Goal: Task Accomplishment & Management: Complete application form

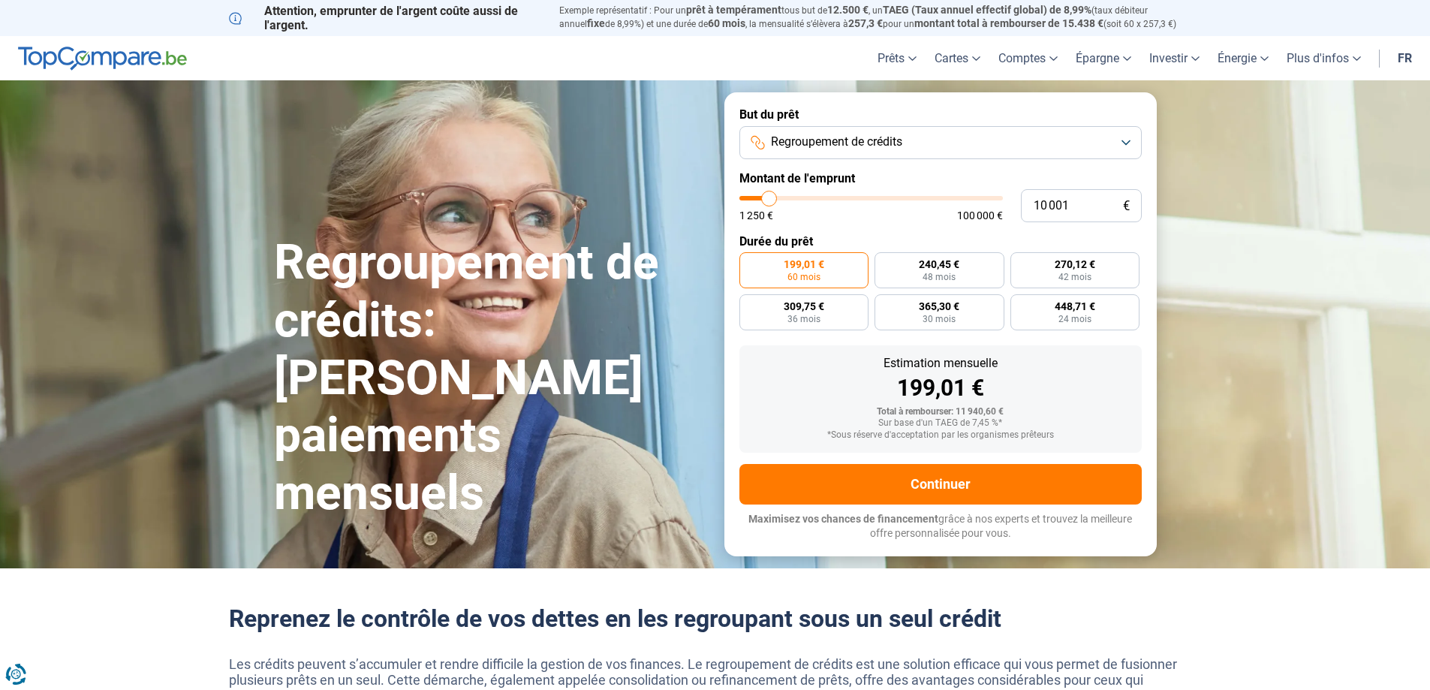
type input "11 750"
type input "11750"
type input "14 000"
type input "14000"
type input "16 000"
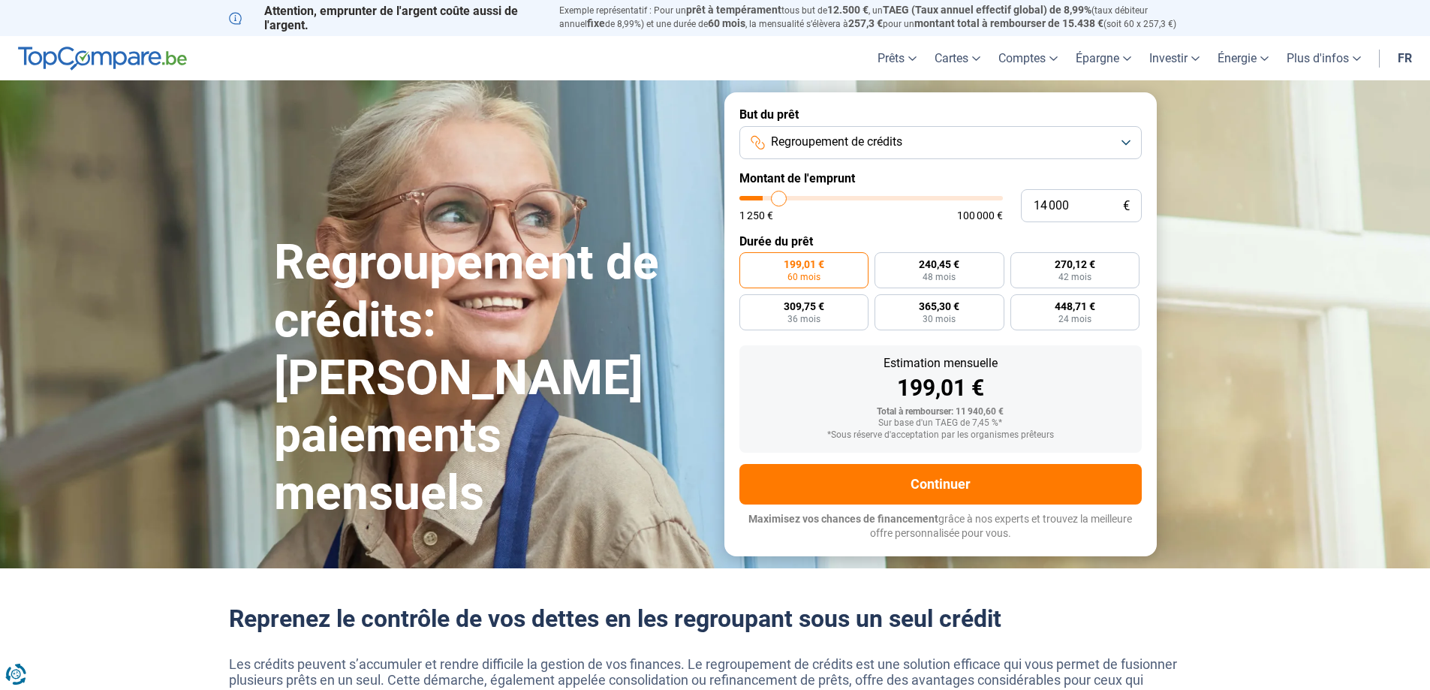
type input "16000"
type input "17 500"
type input "17500"
type input "19 250"
type input "19250"
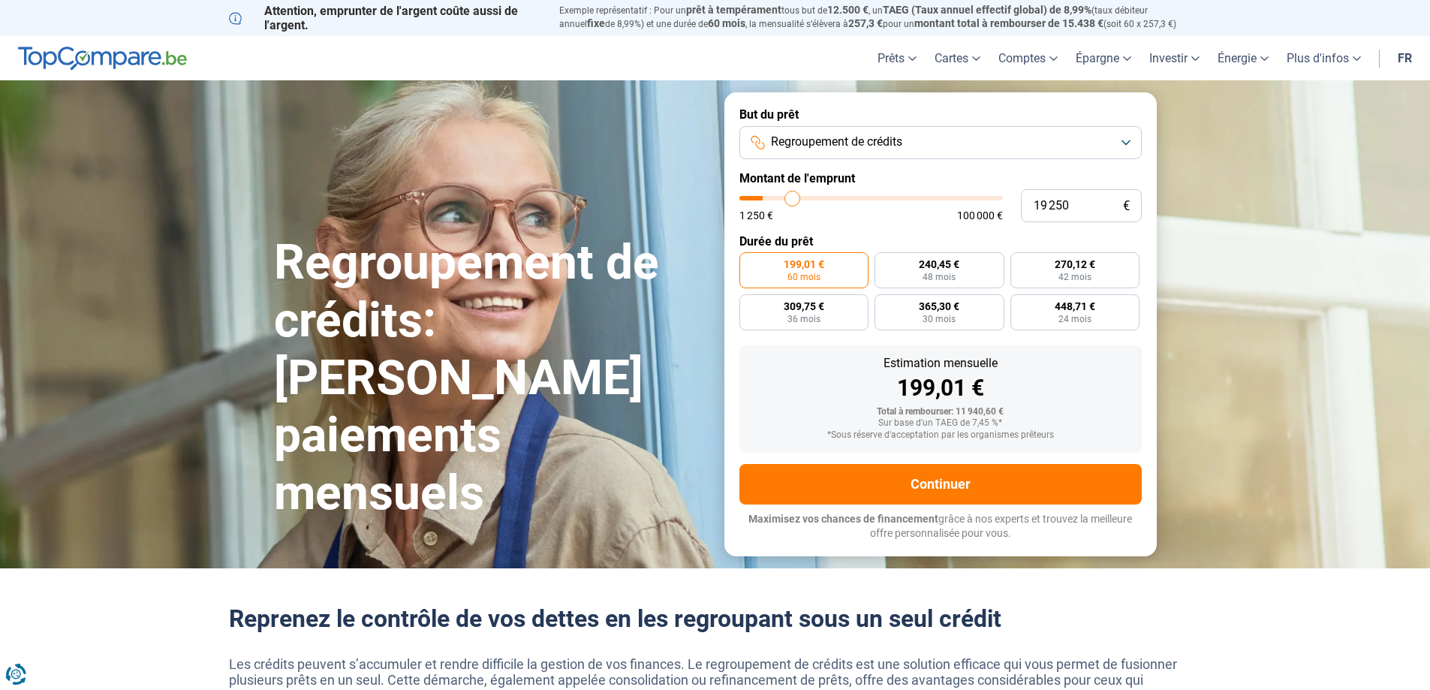
type input "19 750"
type input "19750"
type input "20 000"
type input "20000"
type input "20 750"
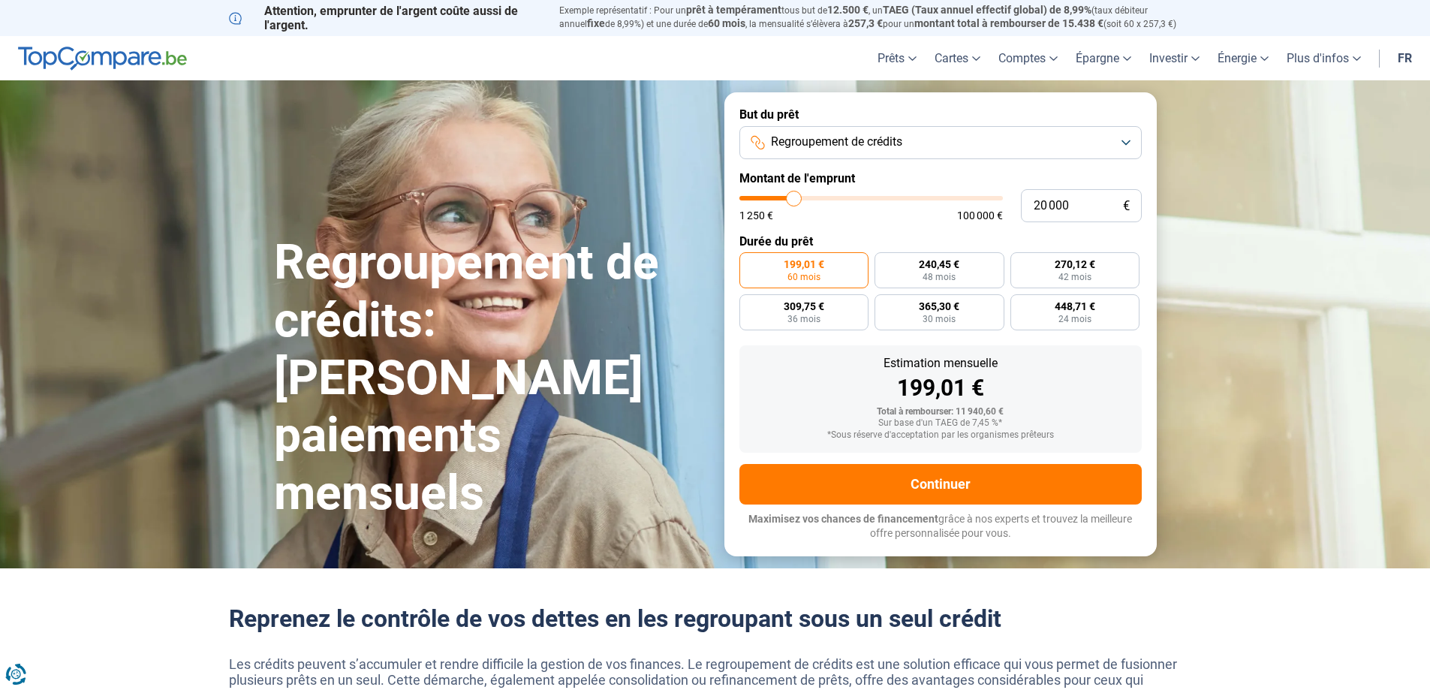
type input "20750"
type input "22 250"
type input "22250"
type input "23 500"
type input "23500"
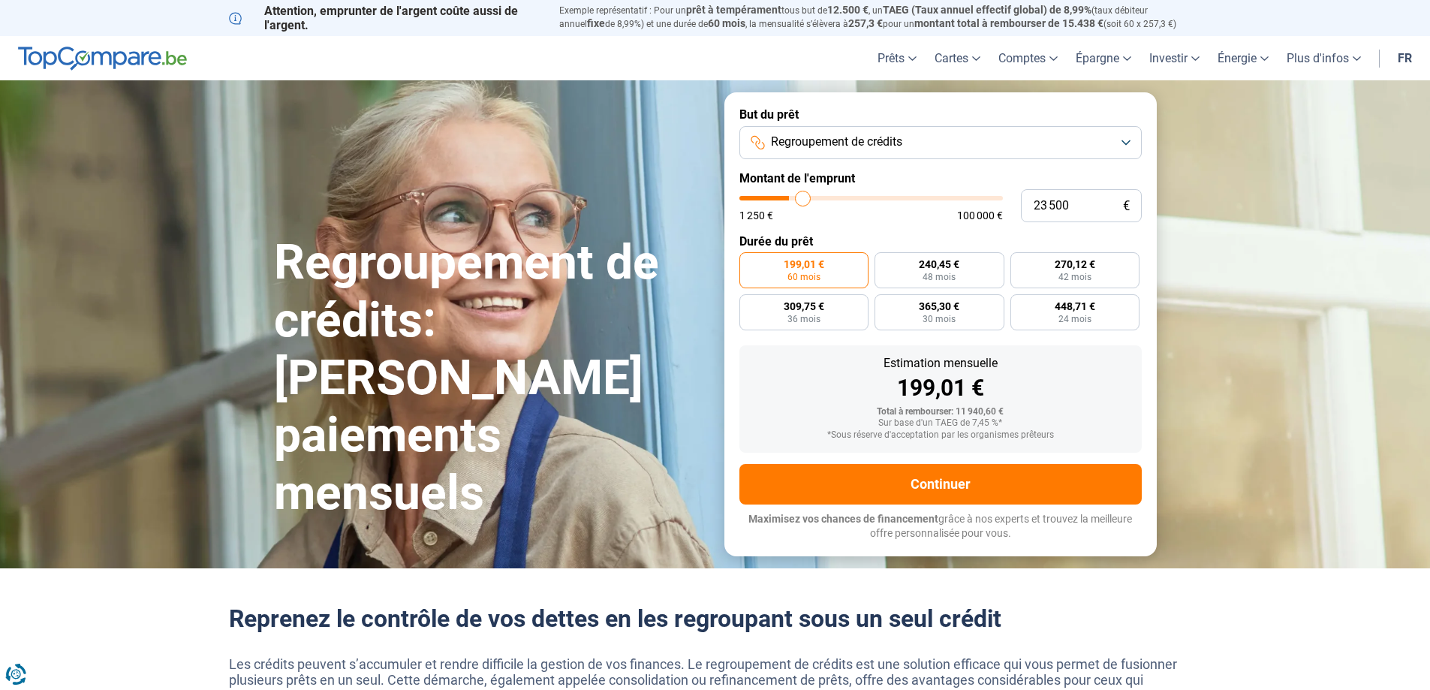
type input "25 250"
type input "25250"
type input "26 250"
type input "26250"
type input "26 750"
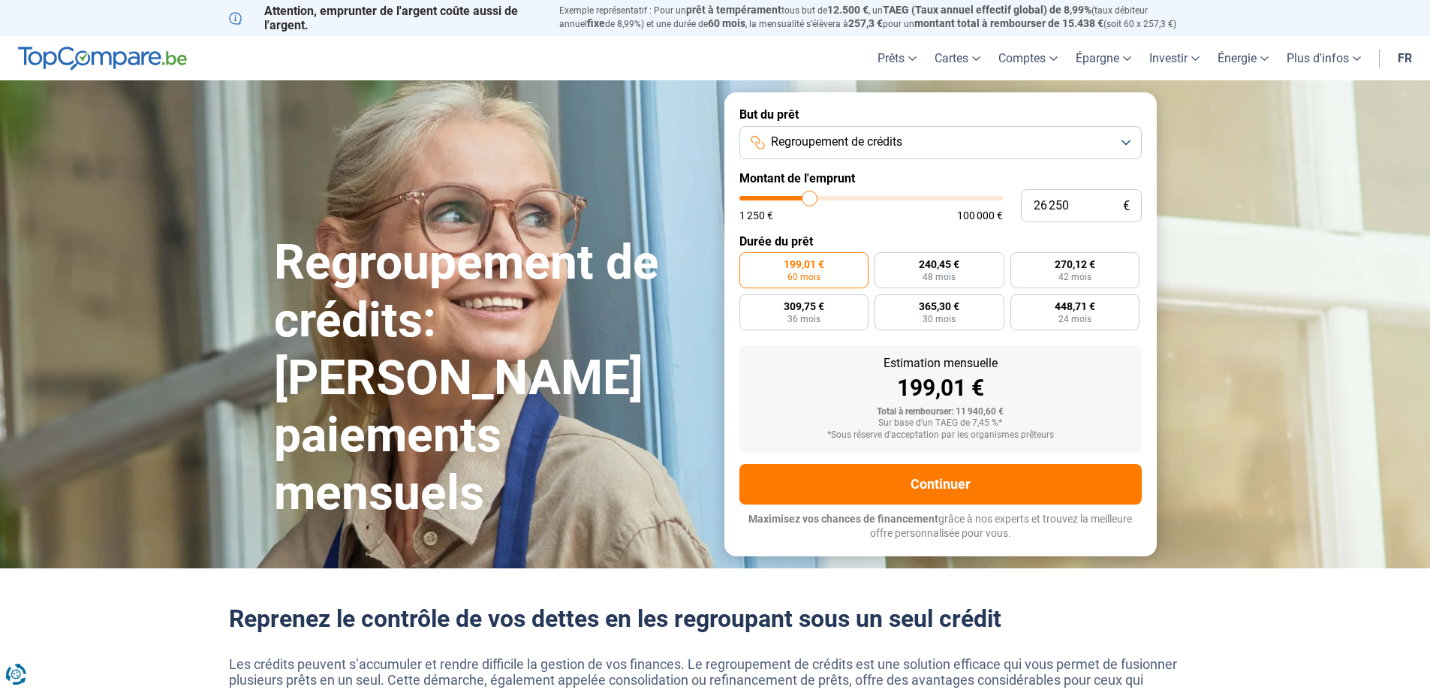
type input "26750"
type input "27 250"
type input "27250"
type input "27 500"
type input "27500"
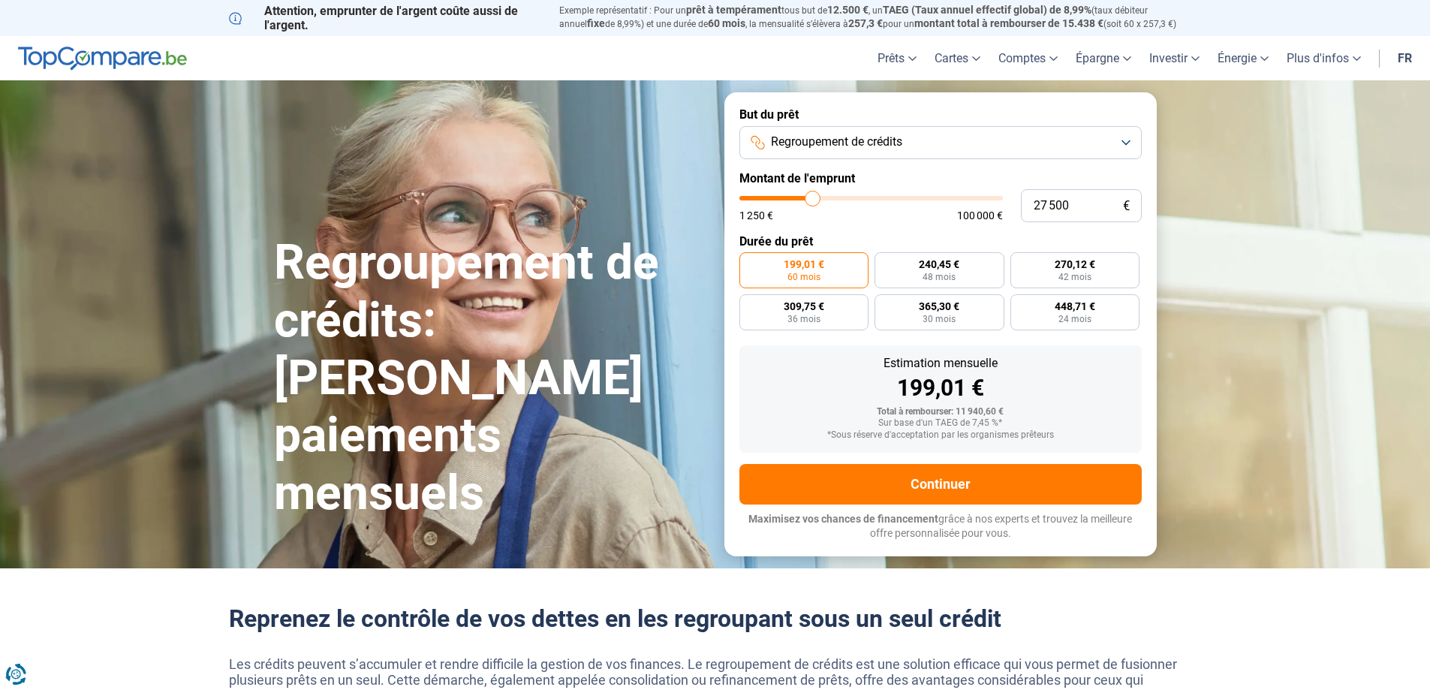
type input "28 000"
type input "28000"
type input "28 250"
type input "28250"
type input "28 750"
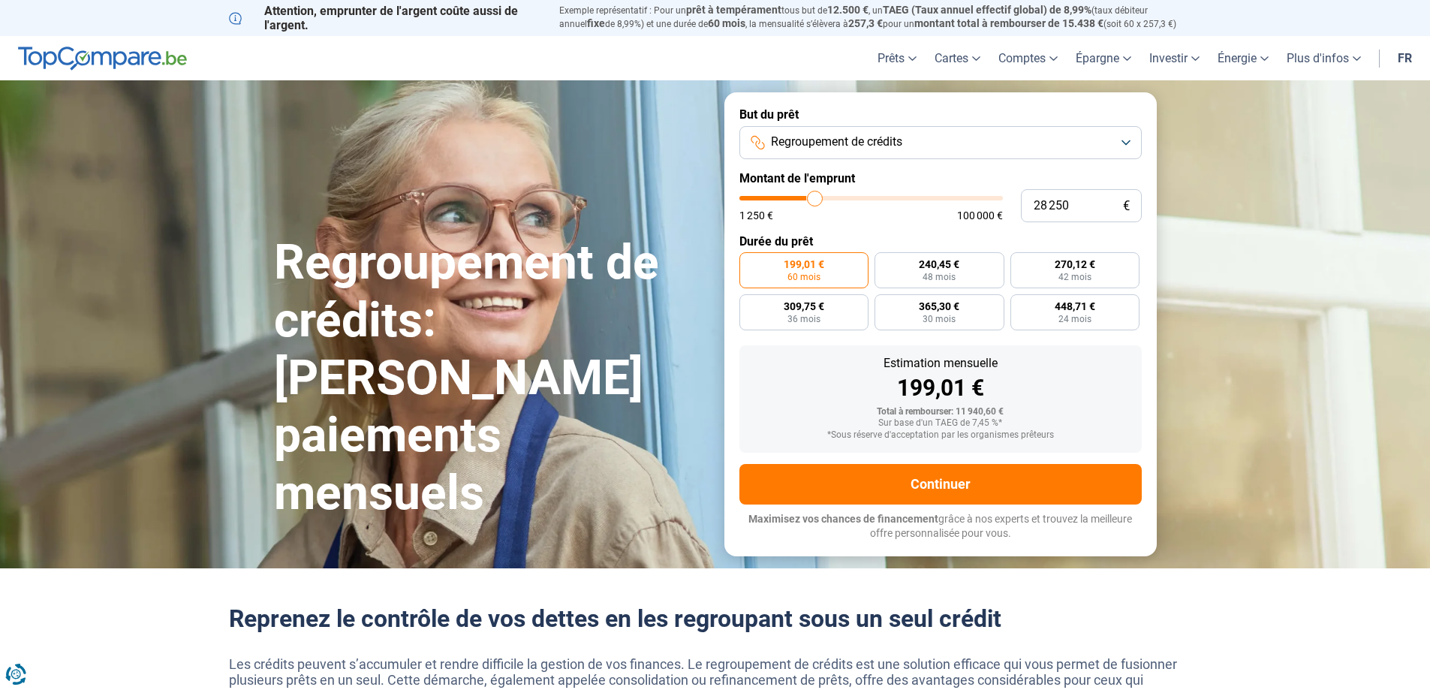
type input "28750"
type input "28 250"
type input "28250"
type input "27 750"
type input "27750"
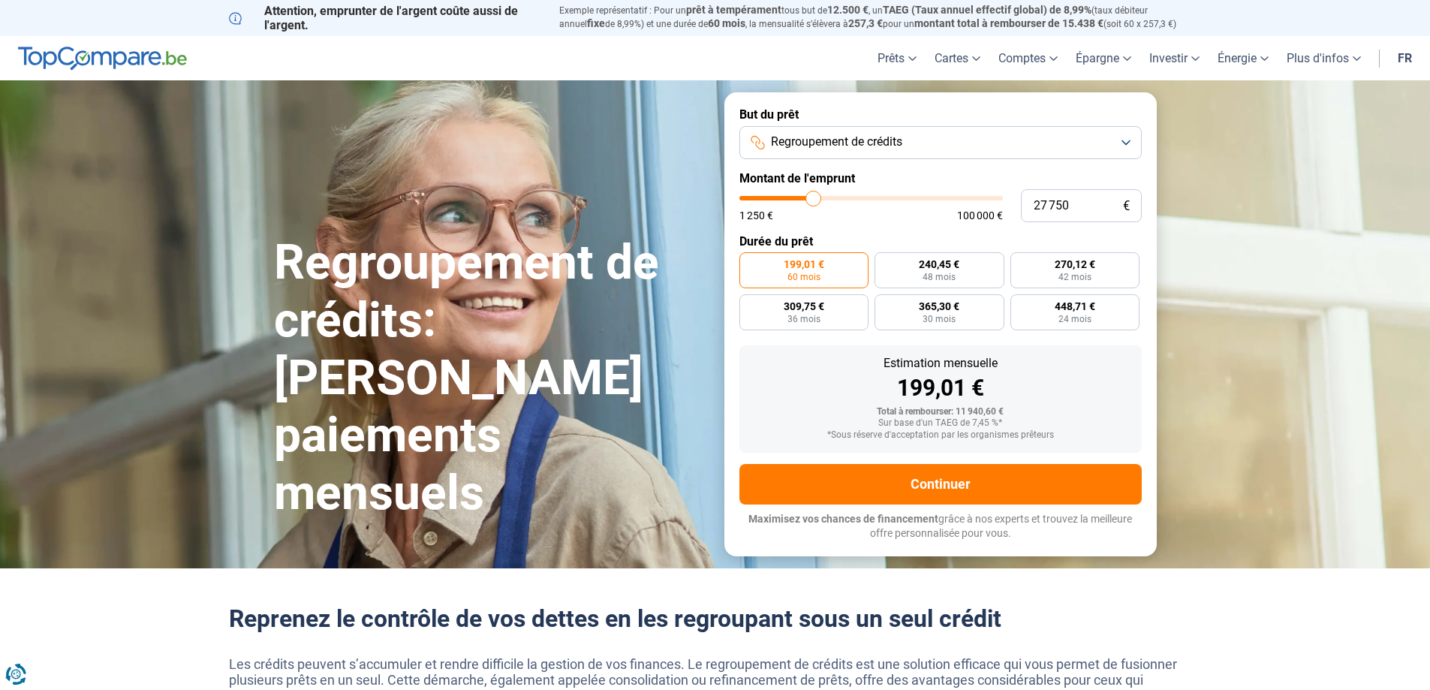
type input "27 500"
drag, startPoint x: 768, startPoint y: 197, endPoint x: 813, endPoint y: 200, distance: 45.1
type input "27500"
click at [813, 200] on input "range" at bounding box center [870, 198] width 263 height 5
radio input "false"
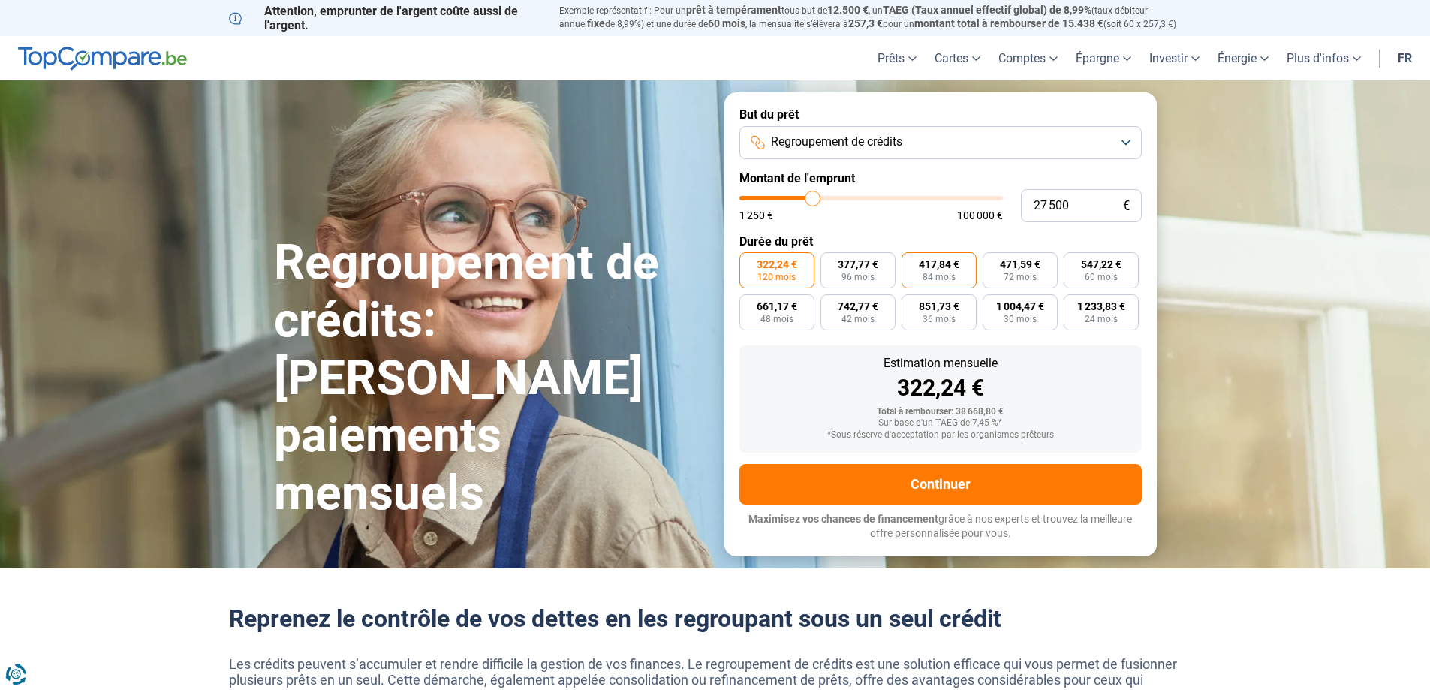
click at [932, 266] on span "417,84 €" at bounding box center [939, 264] width 41 height 11
click at [911, 262] on input "417,84 € 84 mois" at bounding box center [907, 257] width 10 height 10
radio input "true"
